Goal: Information Seeking & Learning: Check status

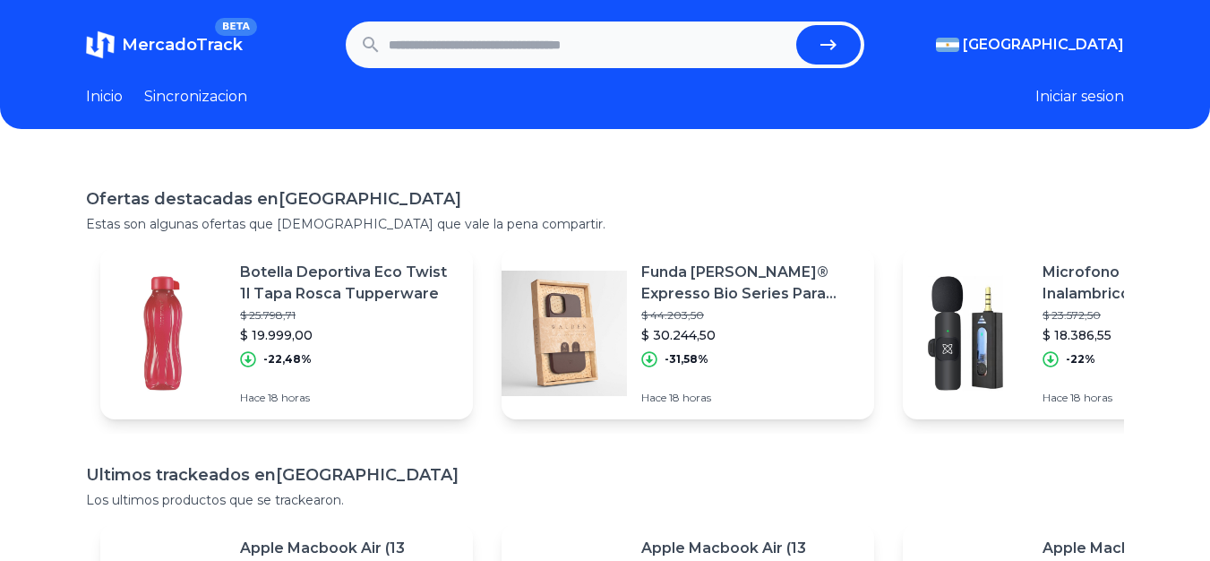
click at [522, 64] on input "text" at bounding box center [589, 44] width 401 height 39
type input "*"
type input "**********"
click at [796, 25] on button "submit" at bounding box center [828, 44] width 64 height 39
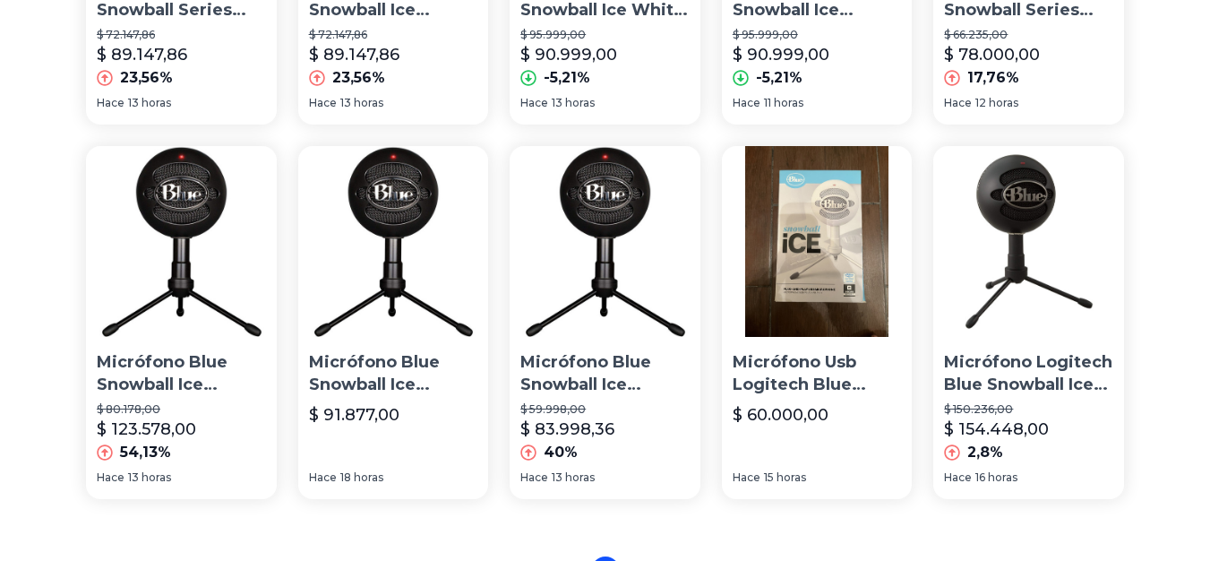
scroll to position [1177, 0]
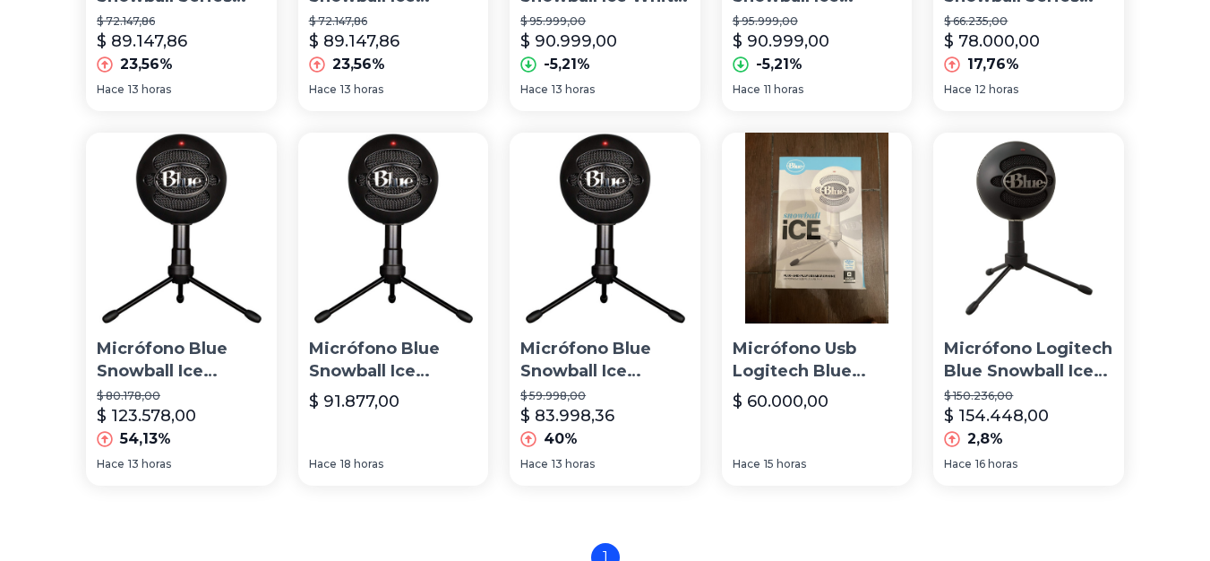
click at [831, 309] on img at bounding box center [817, 228] width 191 height 191
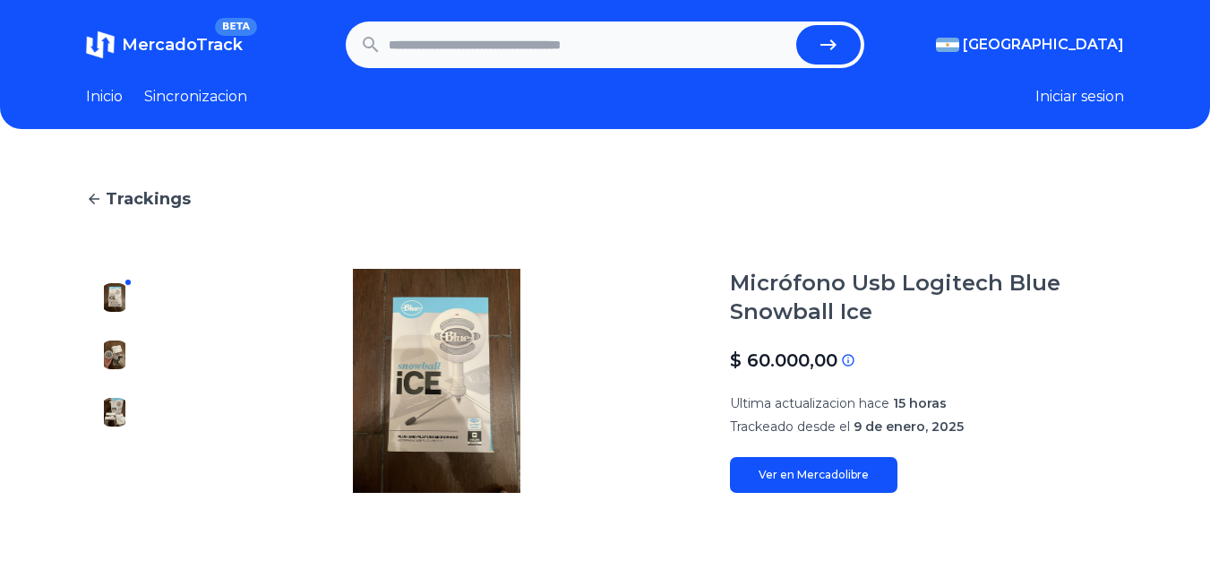
click at [856, 472] on link "Ver en Mercadolibre" at bounding box center [813, 475] width 167 height 36
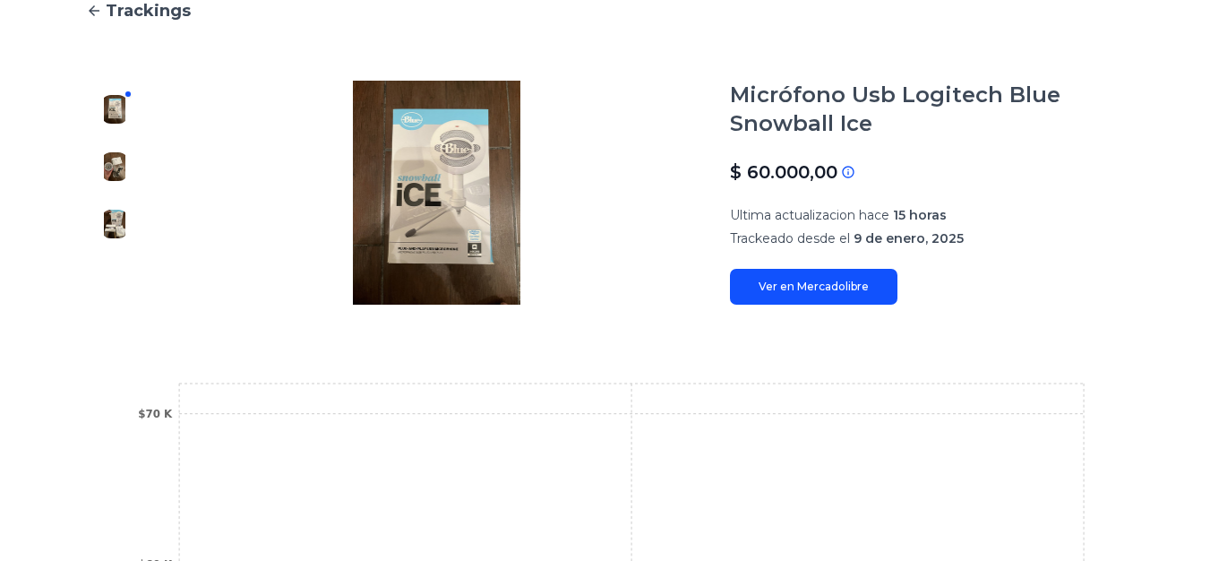
scroll to position [9, 0]
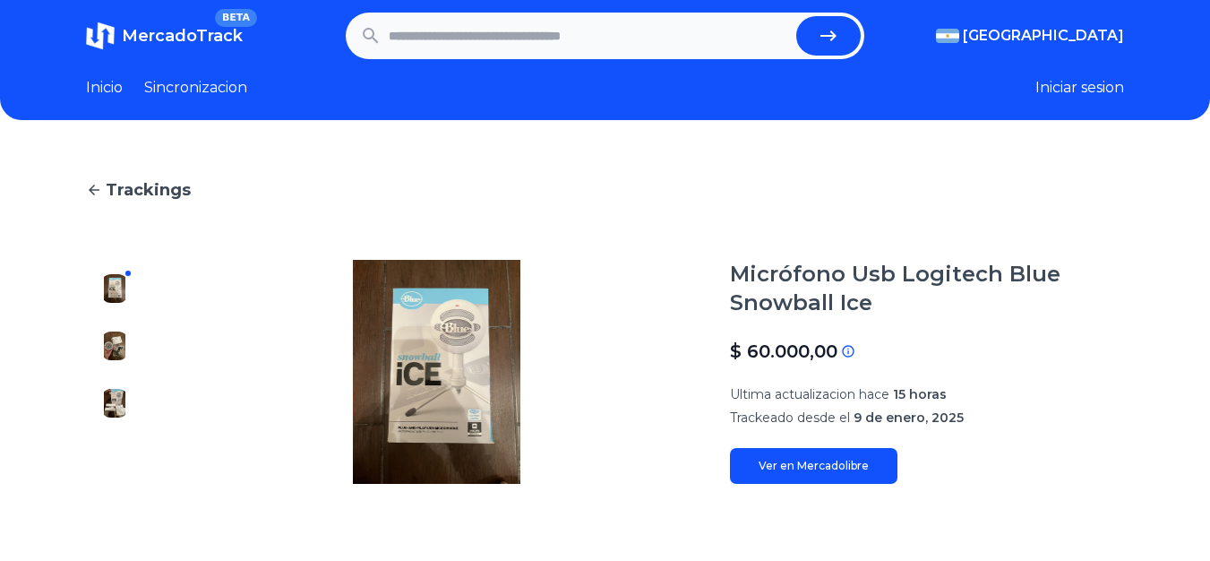
click at [125, 197] on span "Trackings" at bounding box center [148, 189] width 85 height 25
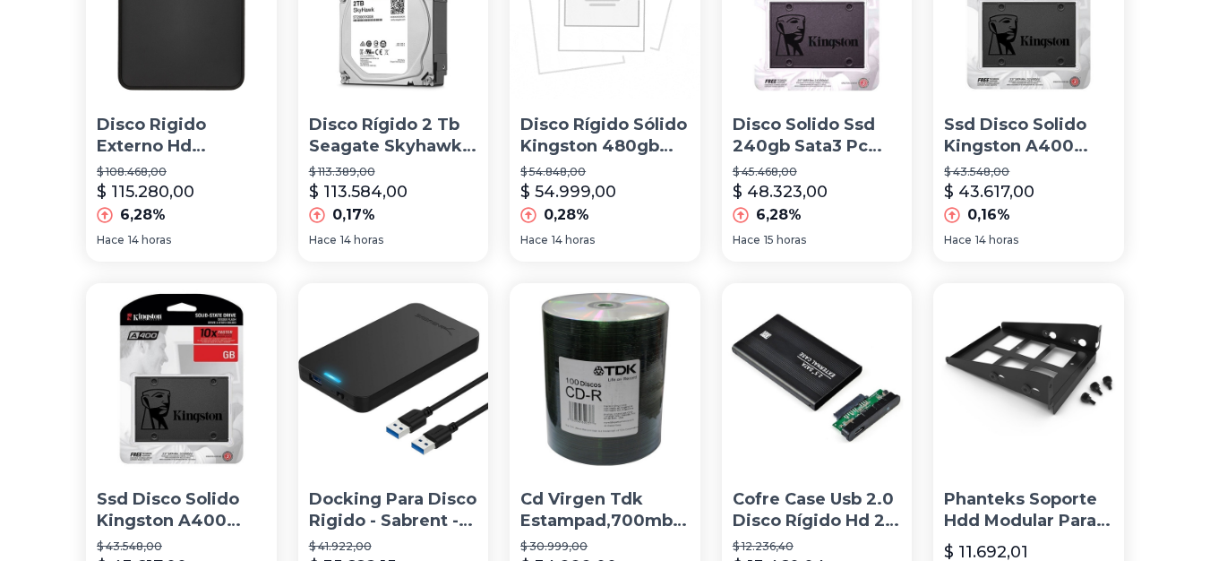
scroll to position [457, 0]
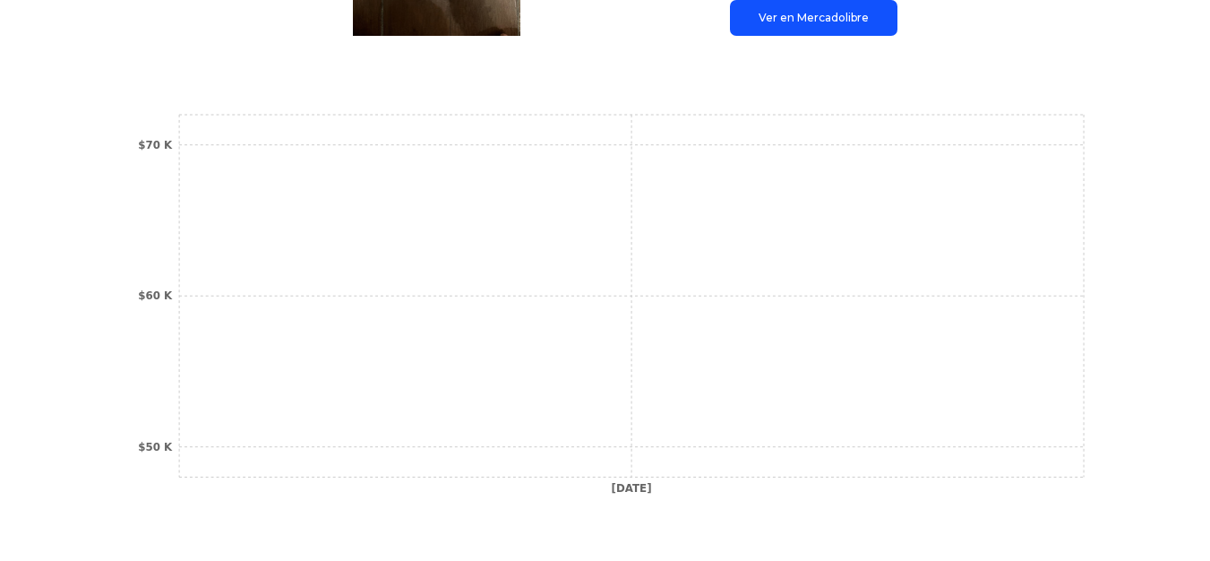
scroll to position [9, 0]
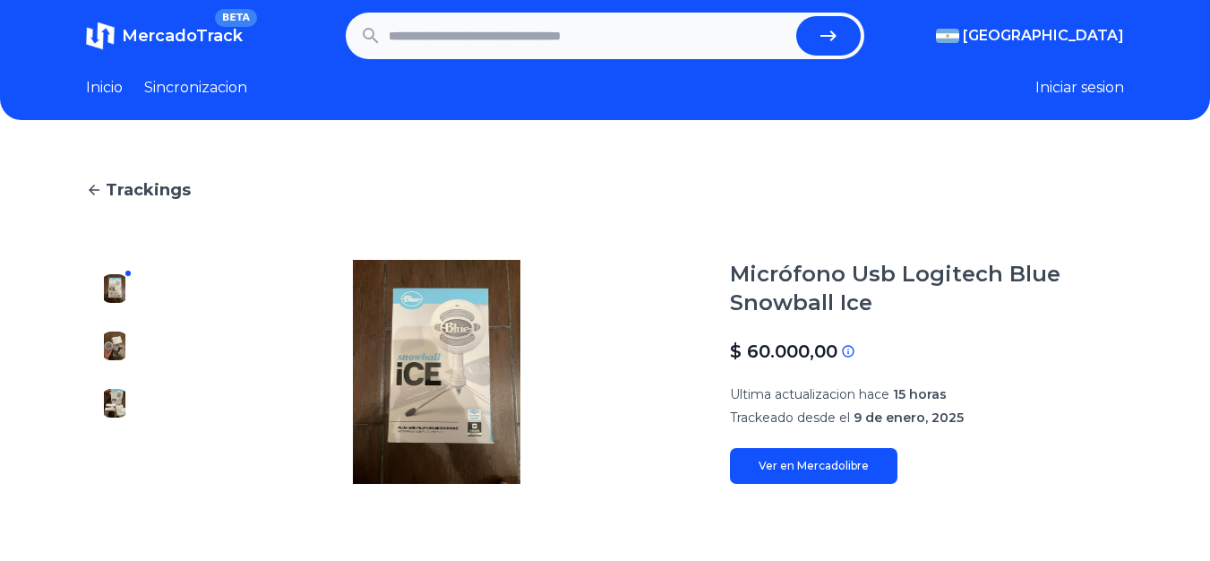
type input "**********"
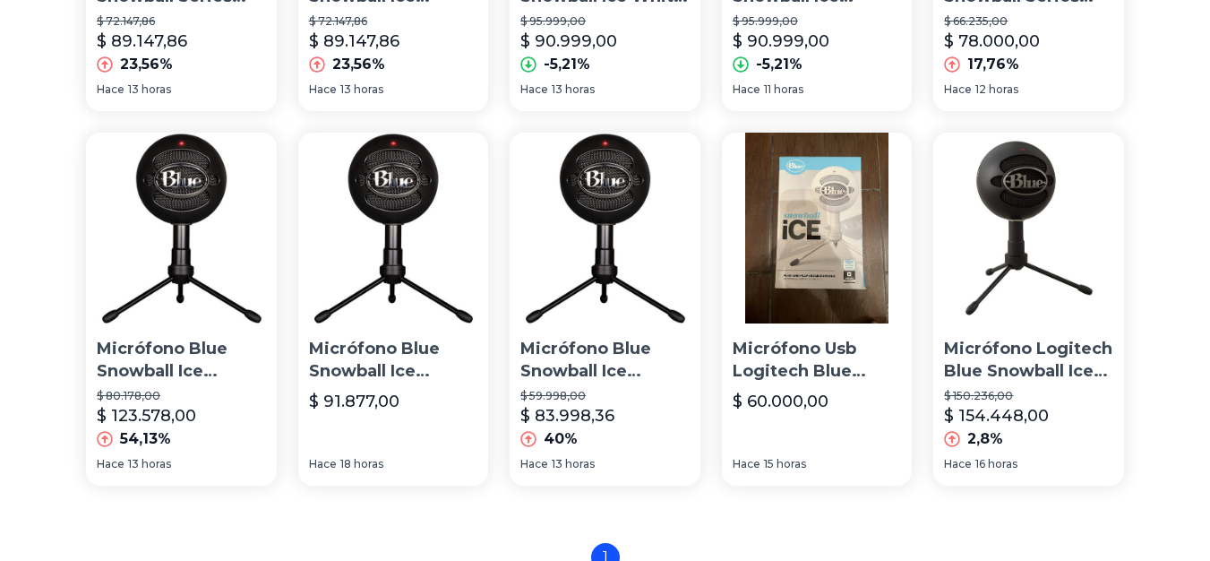
scroll to position [1266, 0]
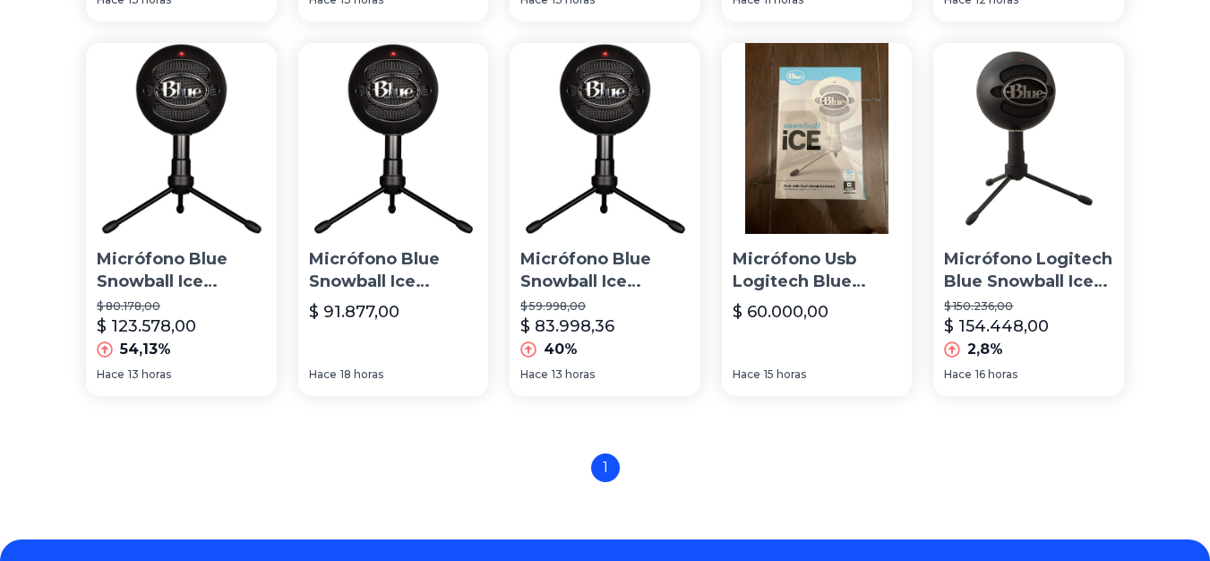
click at [618, 473] on div "1" at bounding box center [605, 467] width 29 height 29
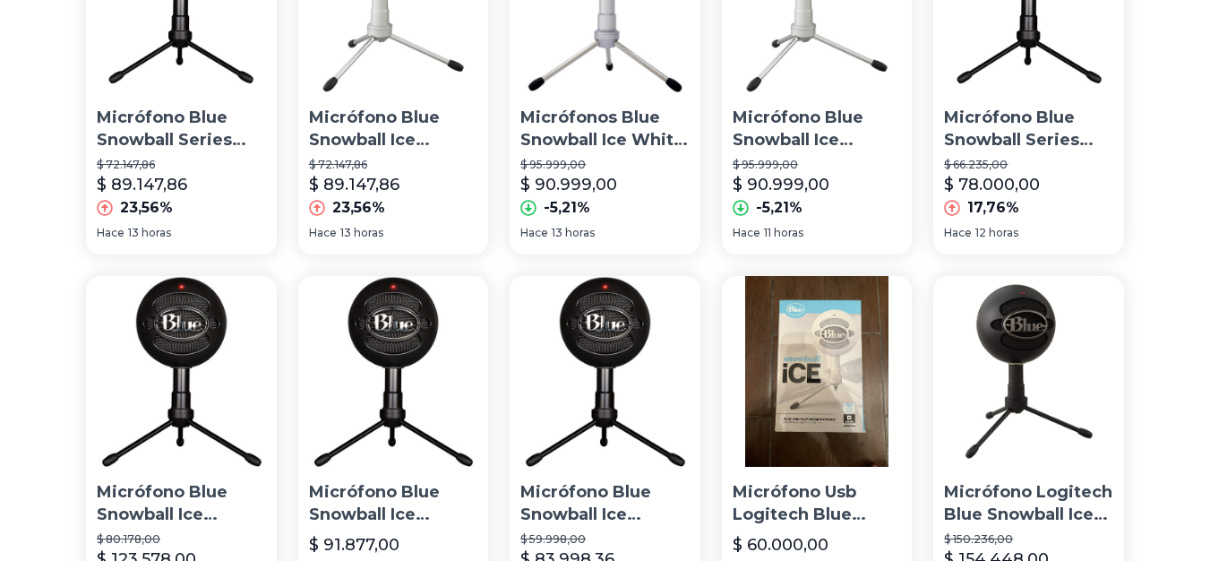
scroll to position [944, 0]
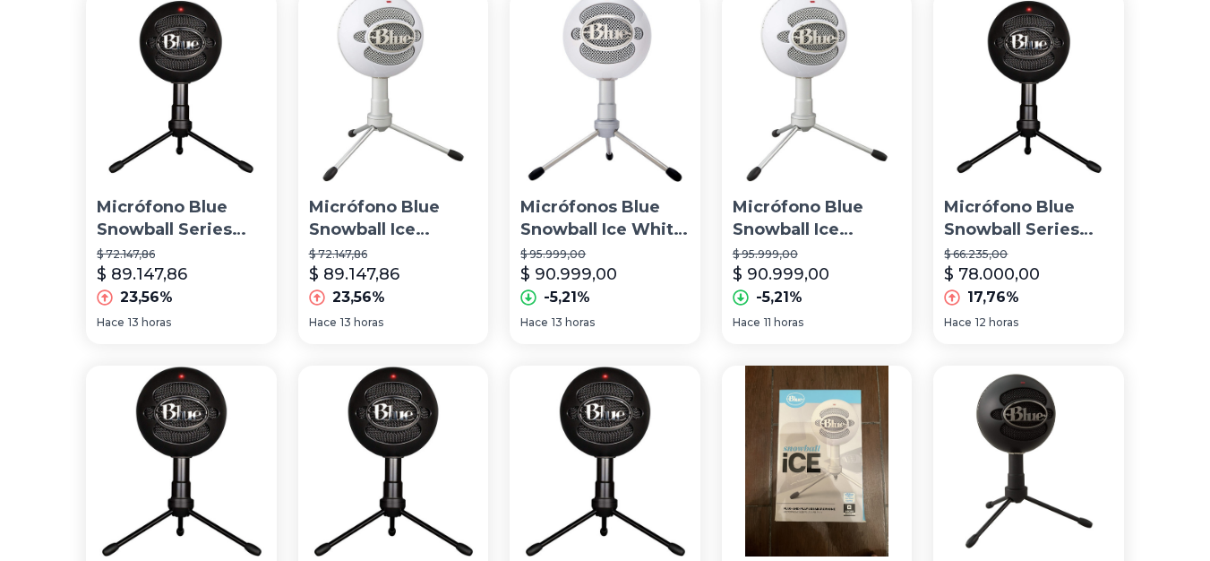
click at [1086, 115] on img at bounding box center [1028, 86] width 191 height 191
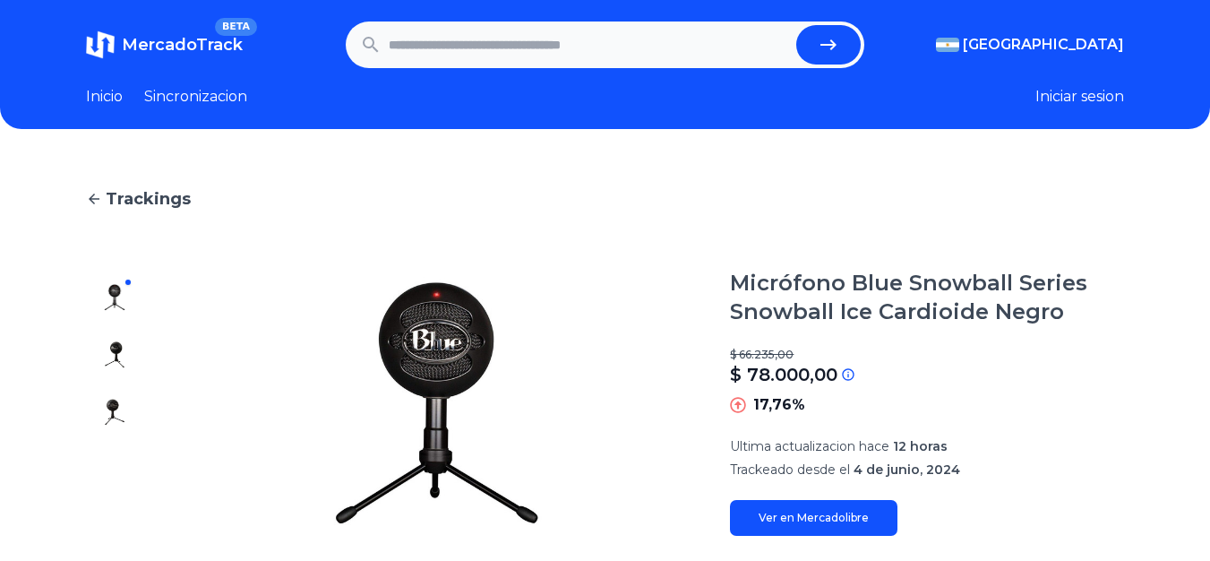
scroll to position [90, 0]
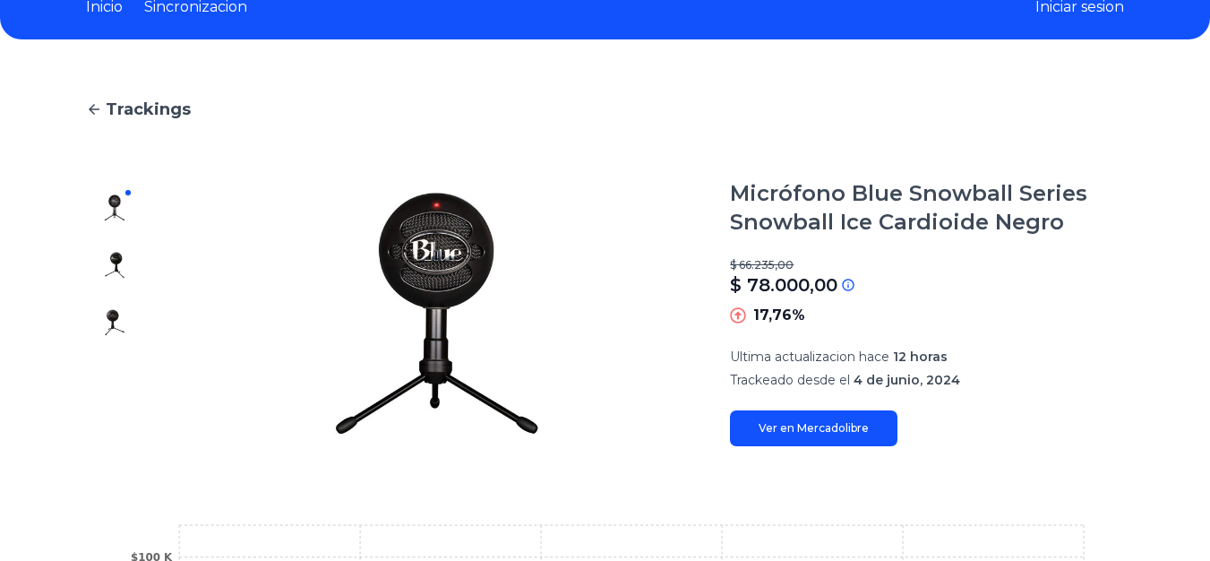
click at [851, 425] on link "Ver en Mercadolibre" at bounding box center [813, 428] width 167 height 36
type input "**********"
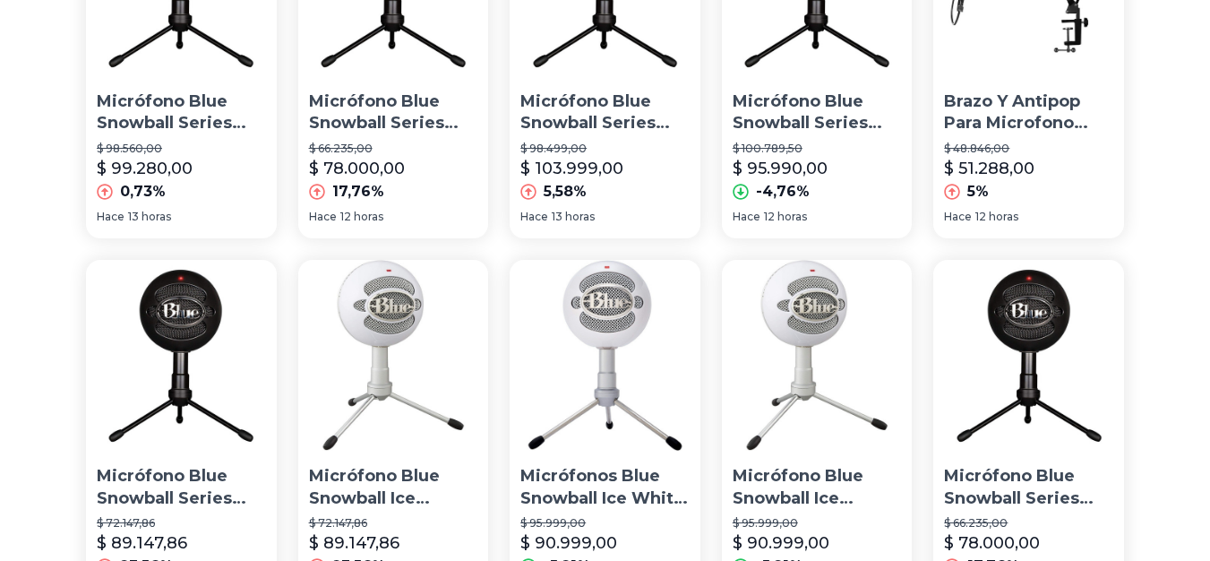
scroll to position [586, 0]
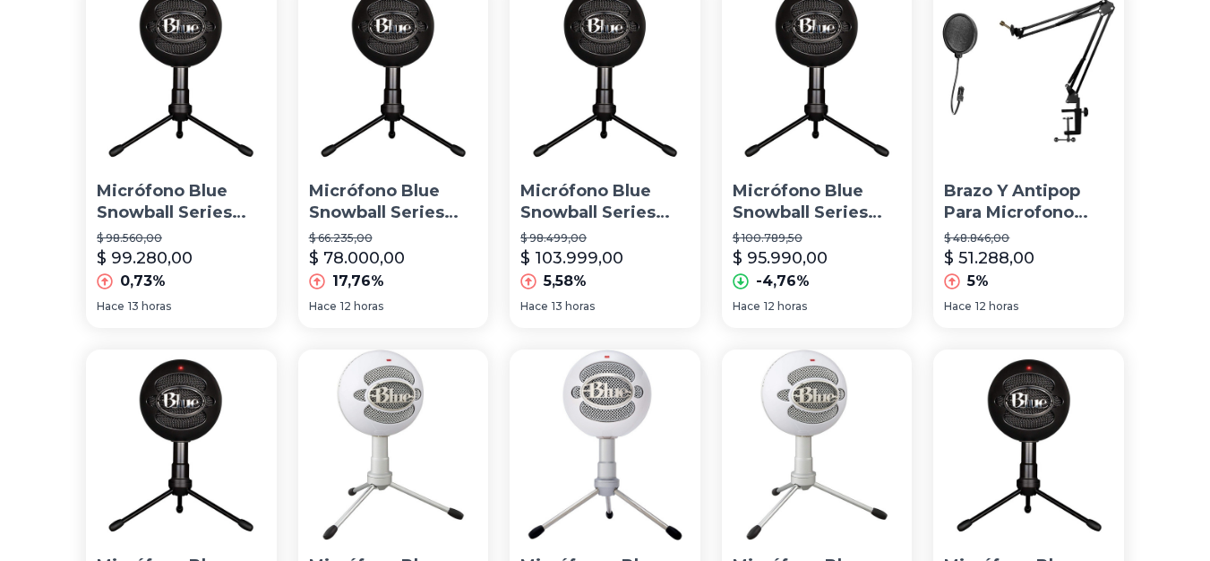
click at [361, 143] on img at bounding box center [393, 70] width 191 height 191
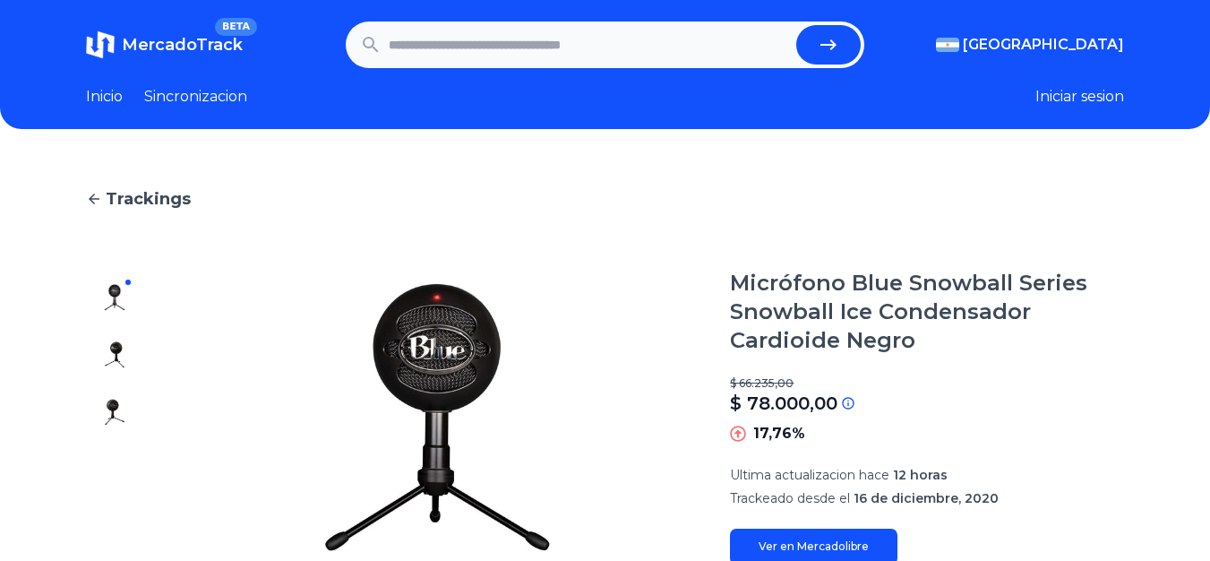
scroll to position [179, 0]
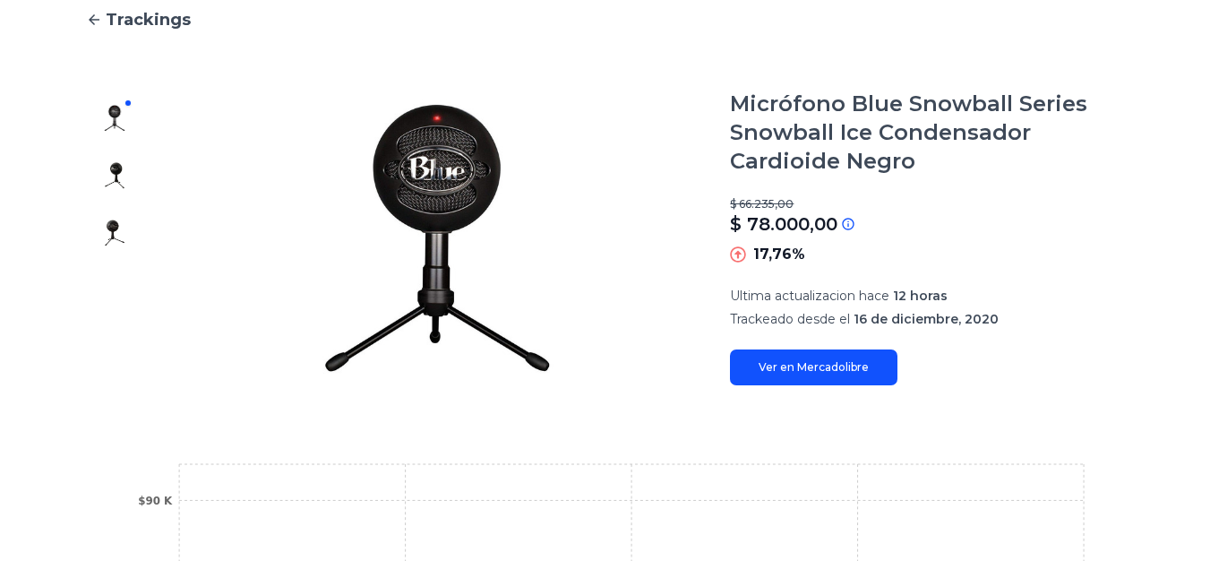
click at [791, 365] on link "Ver en Mercadolibre" at bounding box center [813, 367] width 167 height 36
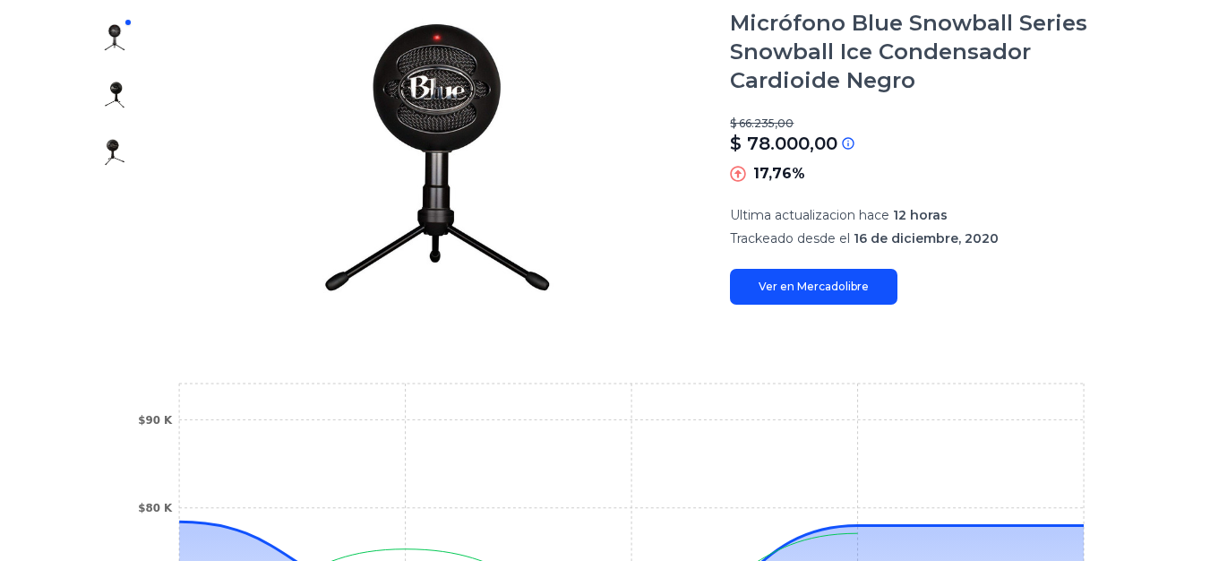
scroll to position [0, 0]
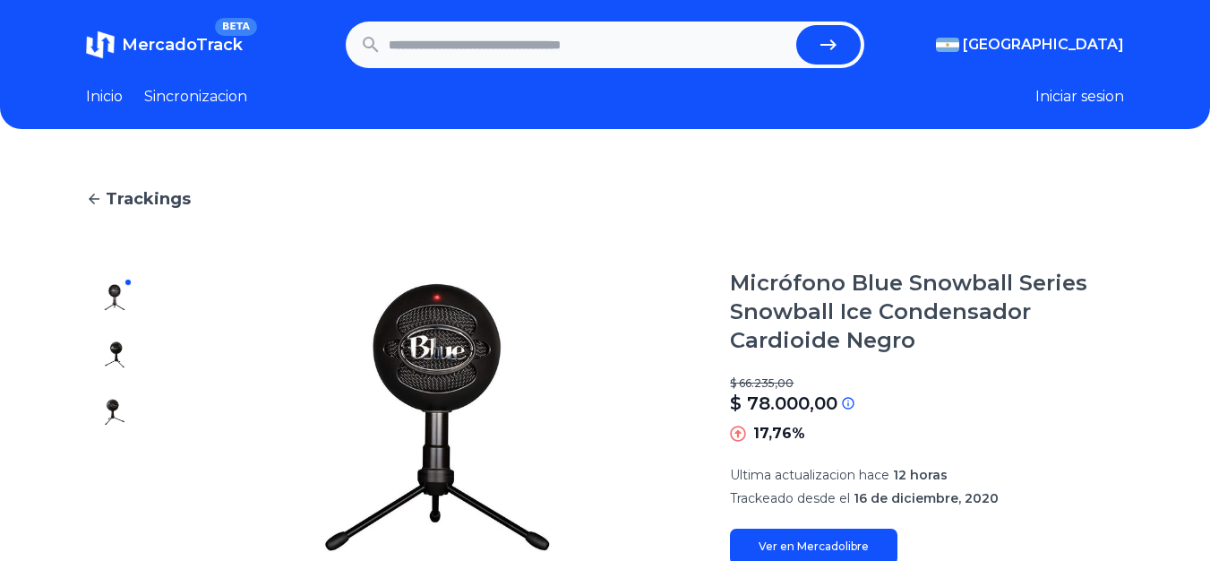
click at [222, 95] on link "Sincronizacion" at bounding box center [195, 96] width 103 height 21
type input "**********"
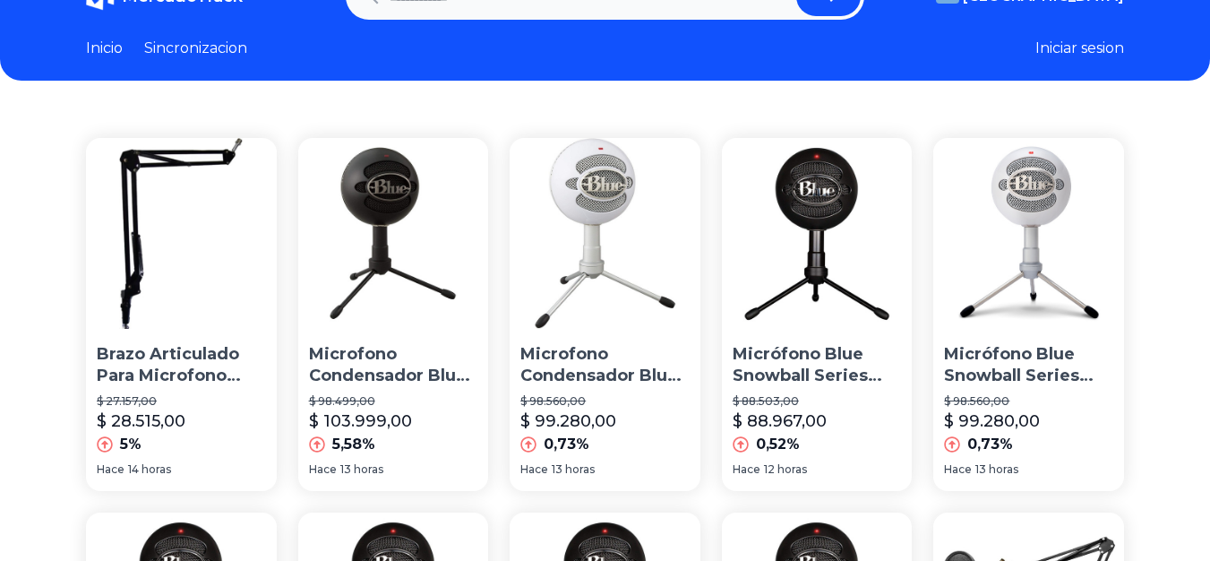
scroll to position [138, 0]
